Goal: Task Accomplishment & Management: Use online tool/utility

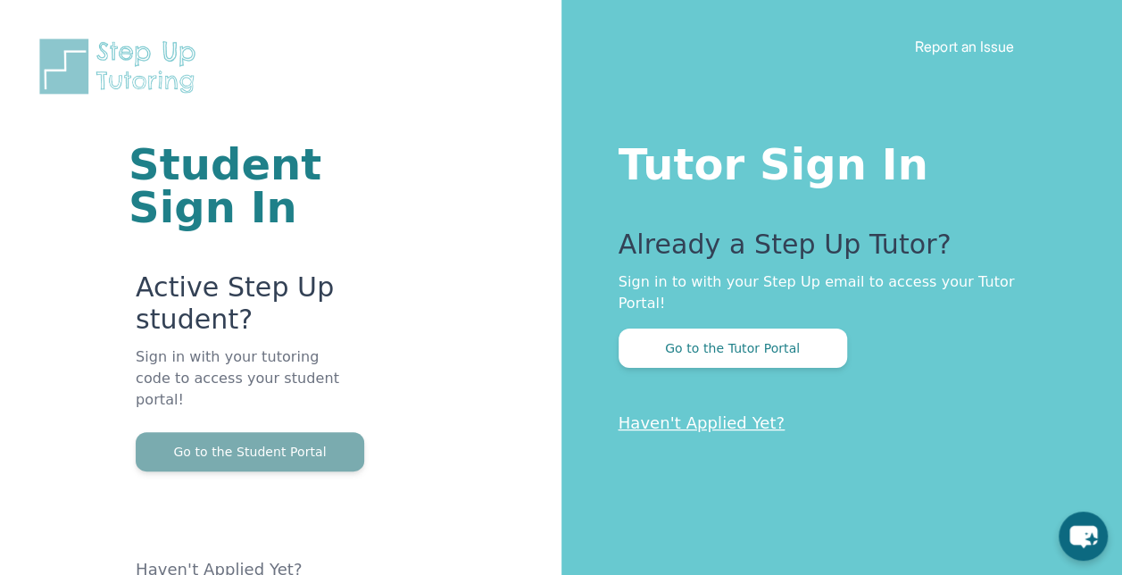
click at [328, 432] on button "Go to the Student Portal" at bounding box center [250, 451] width 229 height 39
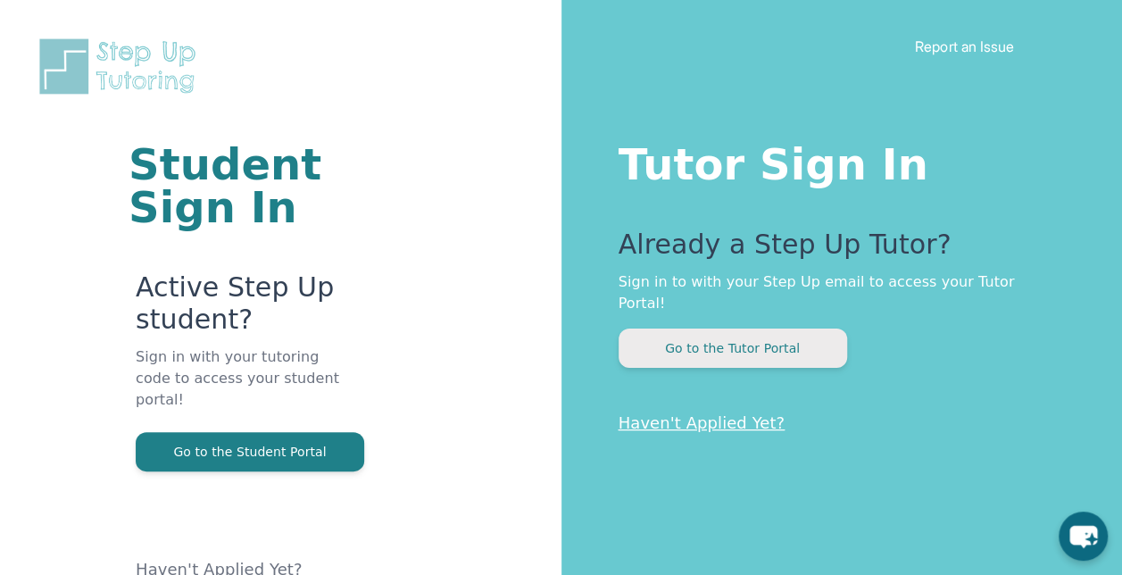
click at [718, 329] on button "Go to the Tutor Portal" at bounding box center [733, 348] width 229 height 39
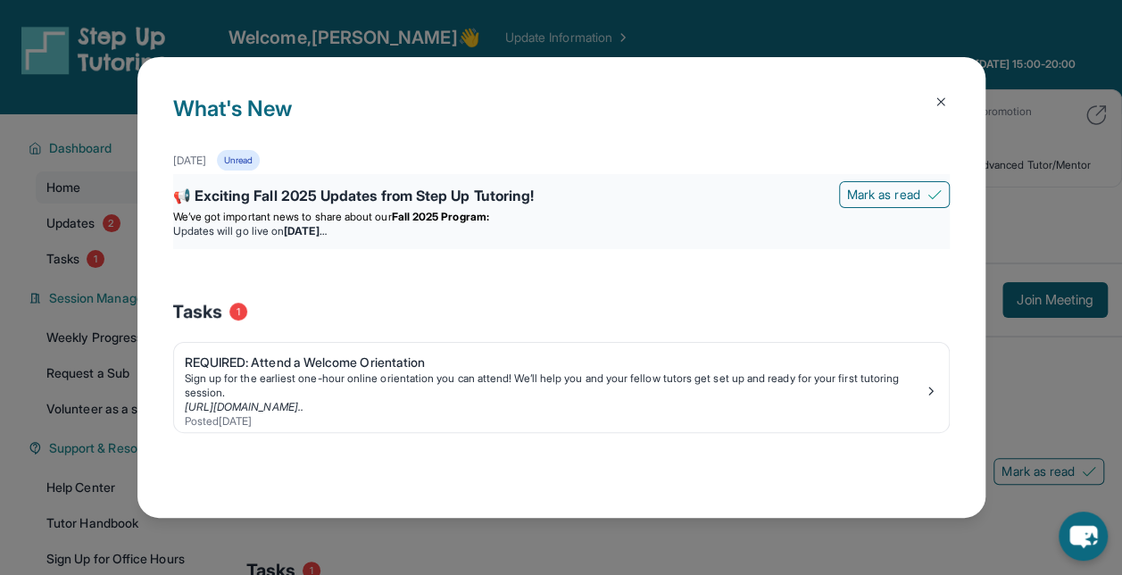
click at [488, 191] on div "📢 Exciting Fall 2025 Updates from Step Up Tutoring!" at bounding box center [561, 197] width 777 height 25
click at [858, 198] on span "Mark as read" at bounding box center [883, 195] width 73 height 18
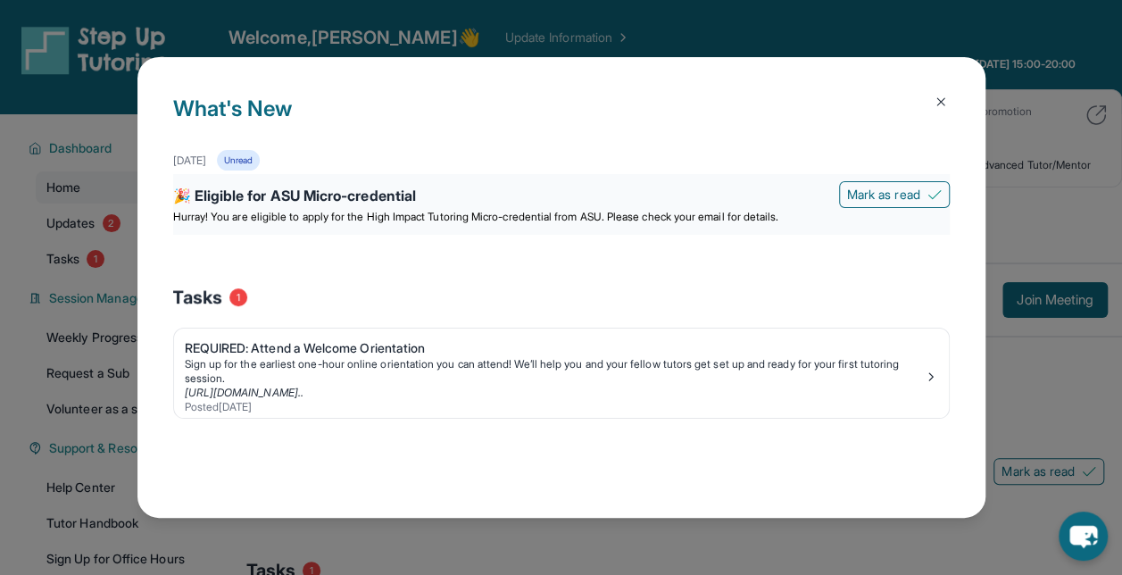
click at [743, 213] on span "Hurray! You are eligible to apply for the High Impact Tutoring Micro-credential…" at bounding box center [476, 216] width 606 height 13
click at [476, 209] on div "🎉 Eligible for ASU Micro-credential" at bounding box center [561, 197] width 777 height 25
click at [371, 179] on div "🎉 Eligible for ASU Micro-credential [PERSON_NAME] as read Hurray! You are eligi…" at bounding box center [561, 204] width 777 height 61
click at [939, 97] on img at bounding box center [941, 102] width 14 height 14
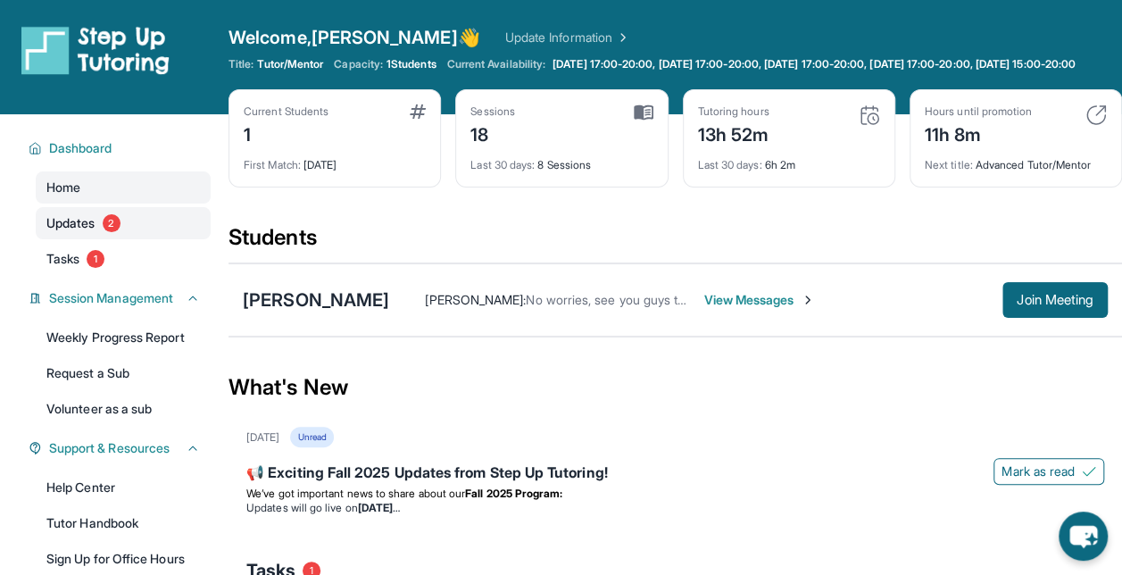
click at [128, 239] on link "Updates 2" at bounding box center [123, 223] width 175 height 32
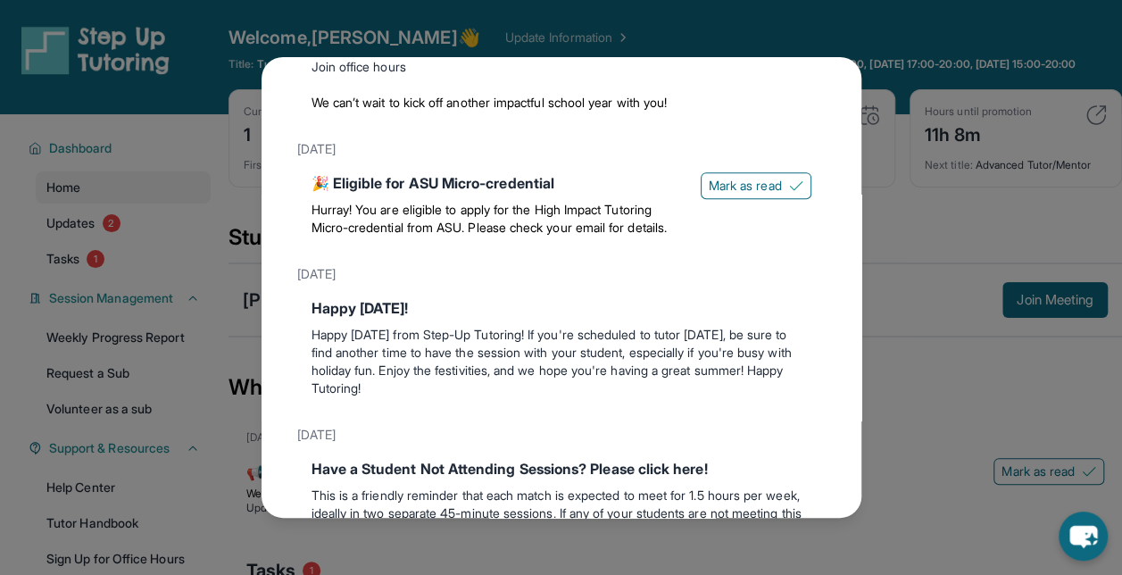
scroll to position [318, 0]
drag, startPoint x: 413, startPoint y: 241, endPoint x: 575, endPoint y: 227, distance: 163.1
click at [575, 227] on div "🎉 Eligible for ASU Micro-credential Hurray! You are eligible to apply for the H…" at bounding box center [561, 207] width 529 height 86
copy div "SU Micro-credential"
click at [885, 261] on div "Updates [DATE] 📢 Exciting Fall 2025 Updates from Step Up Tutoring! We’ve got im…" at bounding box center [561, 287] width 1122 height 575
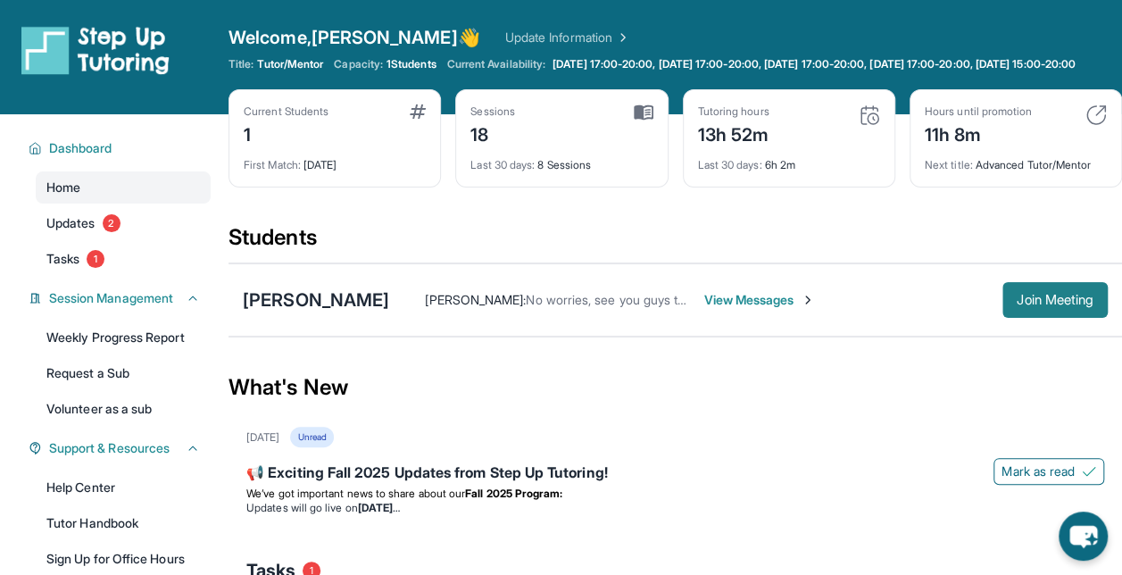
click at [1029, 305] on span "Join Meeting" at bounding box center [1055, 300] width 77 height 11
